Goal: Information Seeking & Learning: Learn about a topic

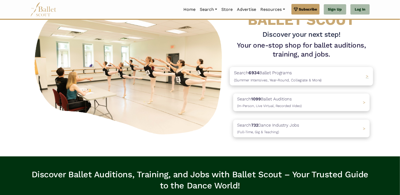
scroll to position [34, 0]
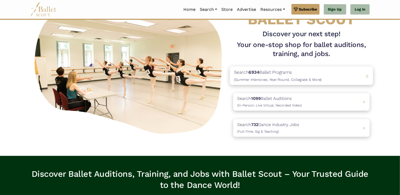
click at [279, 77] on p "Search 6934 Ballet Programs (Summer Intensives, Year-Round, Collegiate & More)" at bounding box center [278, 76] width 88 height 14
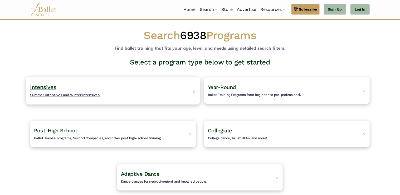
click at [64, 85] on h4 "Intensives Summer intensives and Winter intensives." at bounding box center [65, 90] width 71 height 14
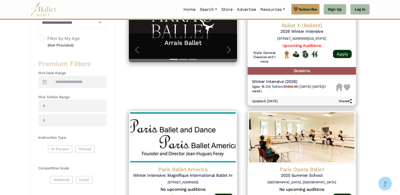
scroll to position [155, 0]
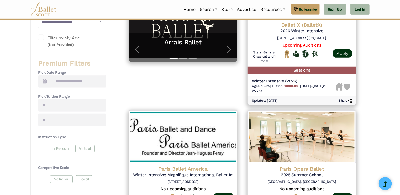
drag, startPoint x: 381, startPoint y: 101, endPoint x: 378, endPoint y: 140, distance: 39.1
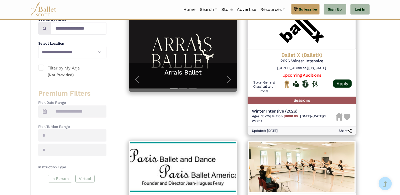
scroll to position [134, 0]
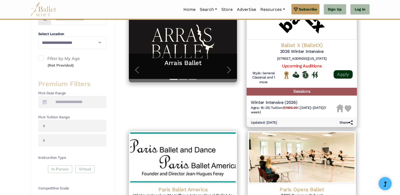
click at [347, 73] on link "Apply" at bounding box center [343, 74] width 19 height 8
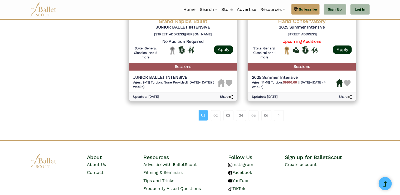
scroll to position [751, 0]
click at [214, 117] on link "02" at bounding box center [216, 115] width 10 height 11
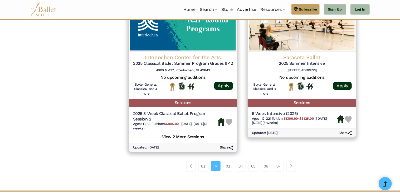
scroll to position [719, 0]
click at [229, 168] on link "03" at bounding box center [228, 166] width 10 height 11
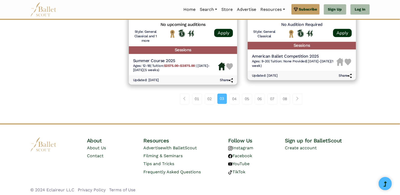
scroll to position [775, 0]
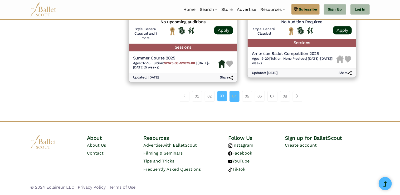
click at [232, 98] on link "04" at bounding box center [235, 96] width 10 height 11
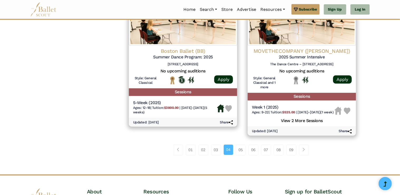
scroll to position [721, 0]
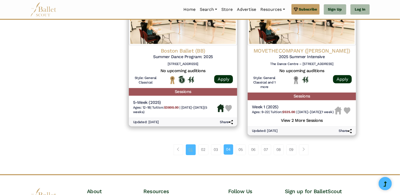
click at [187, 154] on link "01" at bounding box center [191, 149] width 10 height 11
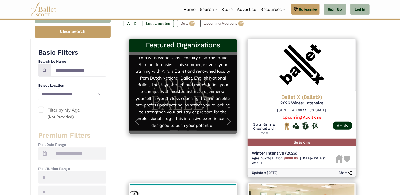
scroll to position [13, 0]
click at [187, 84] on link "Arrais Ballet Train with World-Class Faculty at Arrais Ballet Summer Intensive!…" at bounding box center [183, 92] width 98 height 71
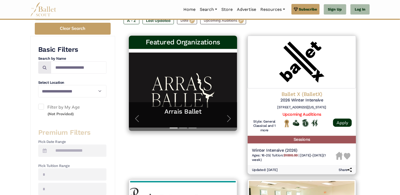
scroll to position [86, 0]
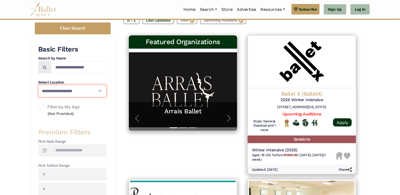
click at [90, 92] on select "**********" at bounding box center [72, 91] width 68 height 12
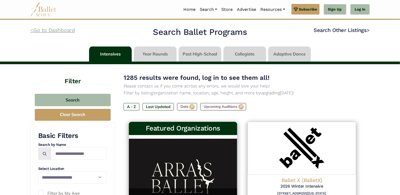
click at [44, 30] on link "< Go to Dashboard" at bounding box center [52, 30] width 45 height 6
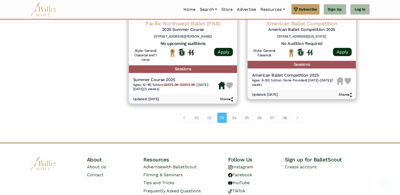
scroll to position [775, 0]
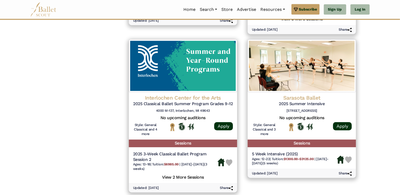
scroll to position [719, 0]
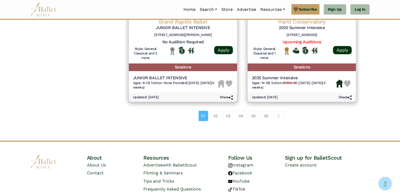
scroll to position [751, 0]
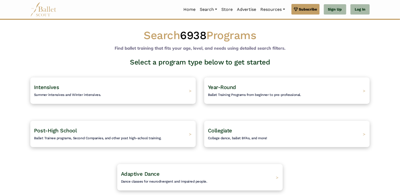
click at [49, 6] on img at bounding box center [43, 9] width 26 height 14
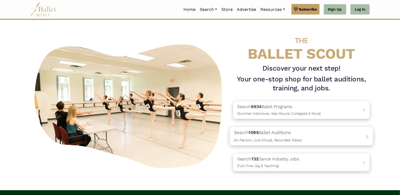
click at [257, 141] on span "(In-Person, Live Virtual, Recorded Video)" at bounding box center [268, 140] width 68 height 4
click at [309, 109] on p "Search 6934 Ballet Programs (Summer Intensives, Year-Round, Collegiate & More)" at bounding box center [278, 110] width 88 height 14
click at [267, 139] on span "(In-Person, Live Virtual, Recorded Video)" at bounding box center [268, 140] width 68 height 4
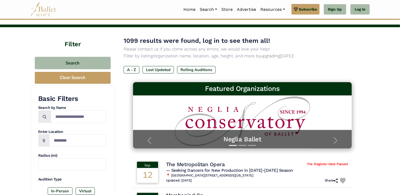
scroll to position [22, 0]
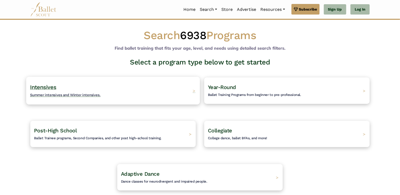
click at [37, 93] on span "Summer intensives and Winter intensives." at bounding box center [65, 95] width 71 height 4
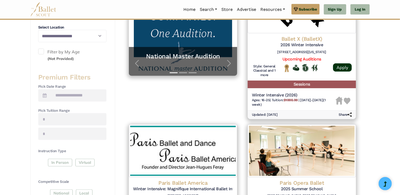
scroll to position [116, 0]
